Goal: Information Seeking & Learning: Learn about a topic

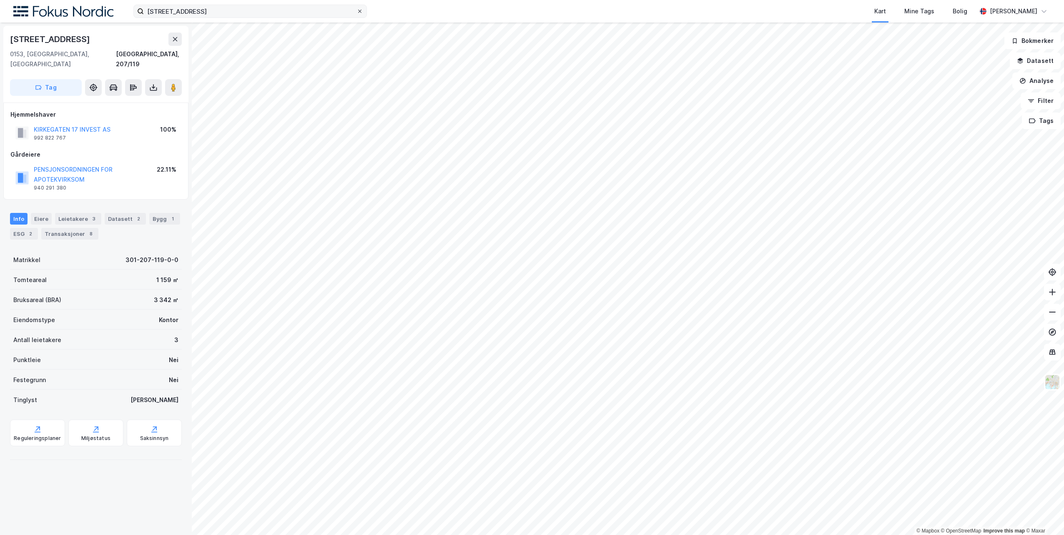
click at [362, 9] on icon at bounding box center [359, 11] width 5 height 5
click at [357, 9] on input "[STREET_ADDRESS]" at bounding box center [250, 11] width 213 height 13
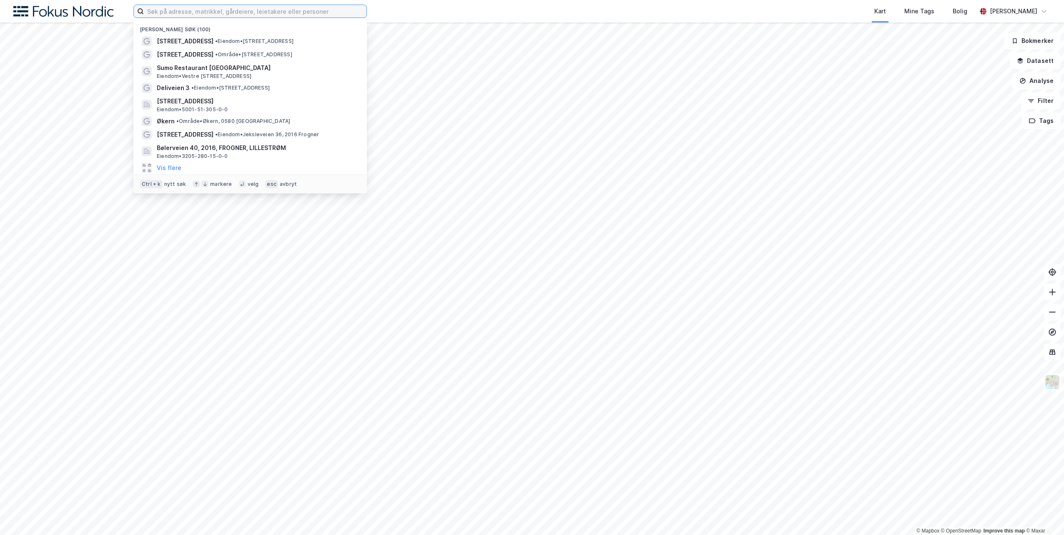
click at [324, 11] on input at bounding box center [255, 11] width 223 height 13
click at [176, 87] on span "Deliveien 3" at bounding box center [173, 88] width 33 height 10
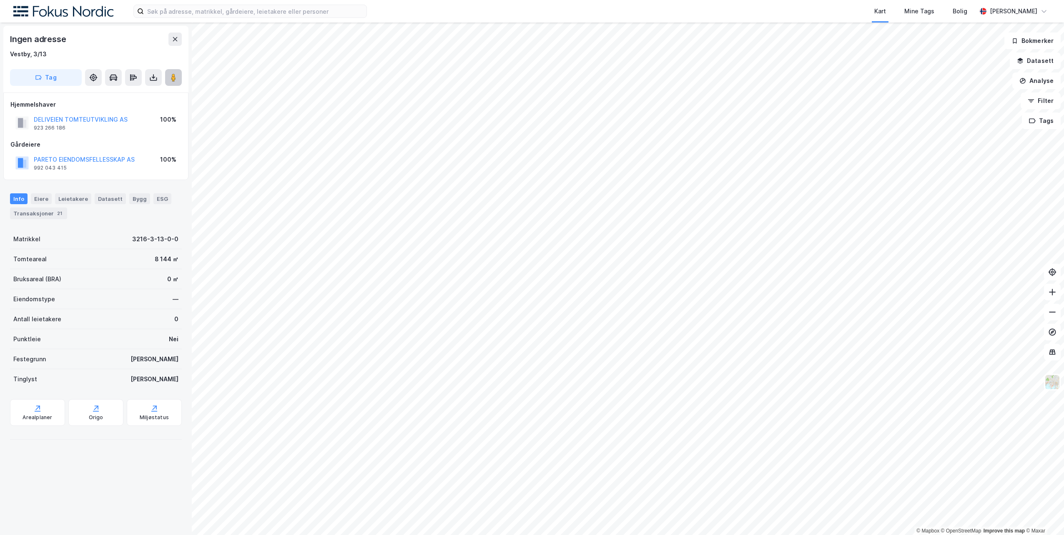
click at [176, 77] on image at bounding box center [173, 77] width 5 height 8
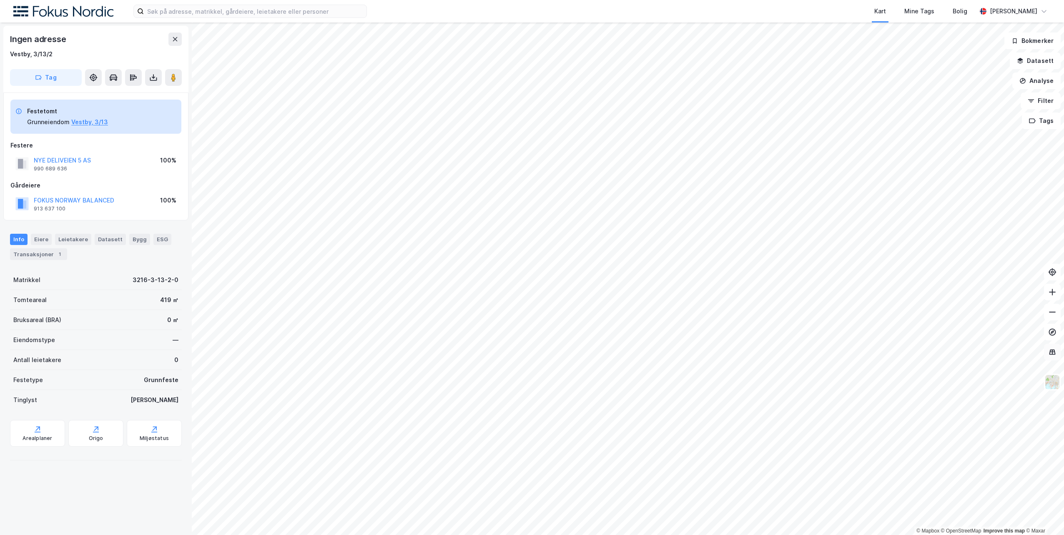
click at [1053, 358] on button at bounding box center [1052, 352] width 17 height 17
click at [1034, 80] on button "Analyse" at bounding box center [1036, 81] width 48 height 17
click at [941, 82] on div "Mål avstand" at bounding box center [964, 81] width 73 height 7
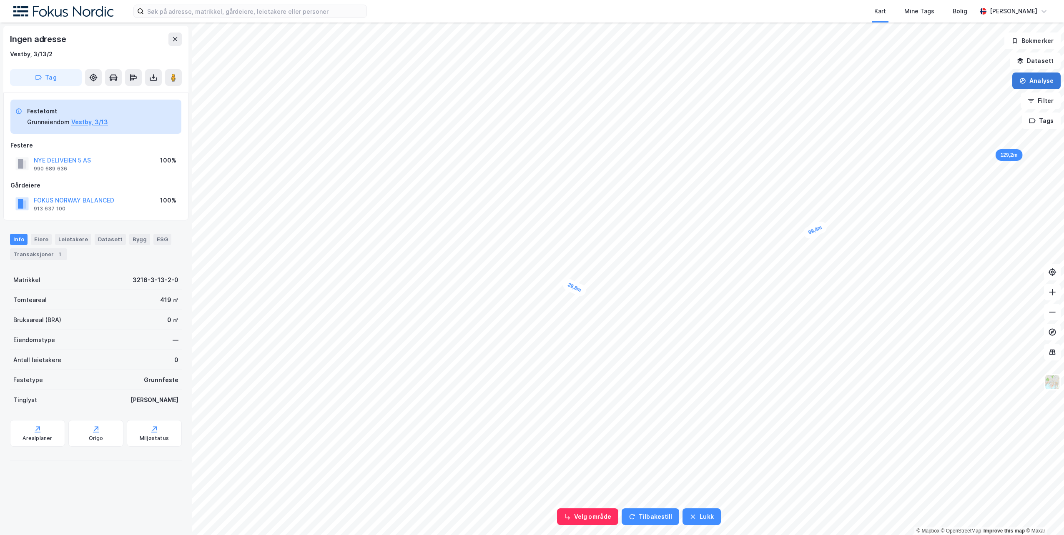
click at [1029, 80] on button "Analyse" at bounding box center [1036, 81] width 48 height 17
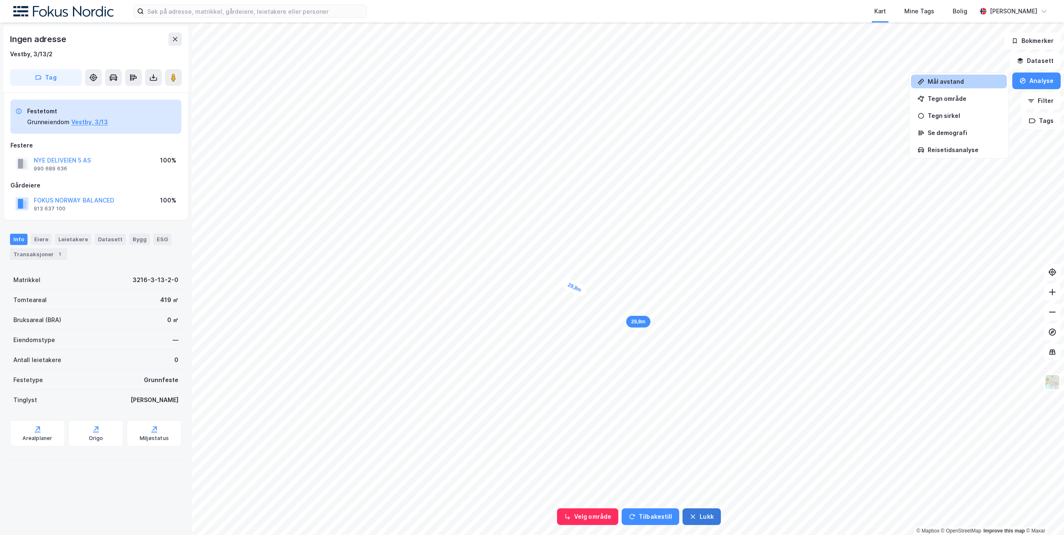
click at [693, 522] on button "Lukk" at bounding box center [702, 517] width 38 height 17
